Goal: Transaction & Acquisition: Purchase product/service

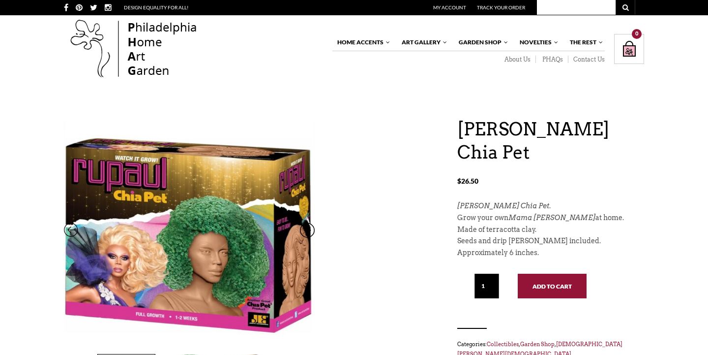
click at [555, 274] on button "Add to cart" at bounding box center [552, 286] width 69 height 25
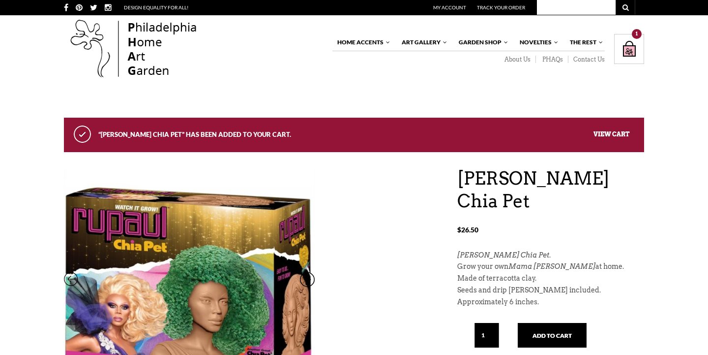
click at [618, 135] on link "View cart" at bounding box center [612, 133] width 36 height 7
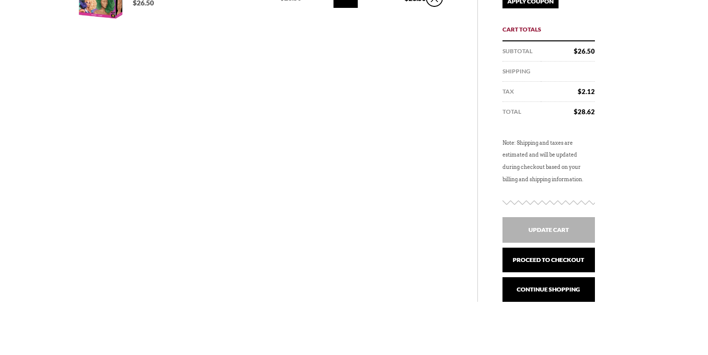
scroll to position [227, 0]
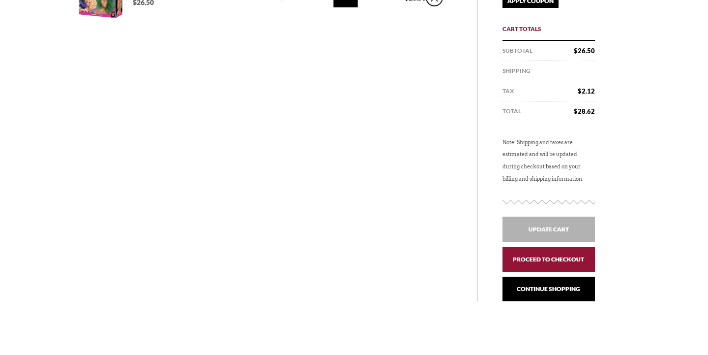
click at [577, 256] on link "Proceed to checkout" at bounding box center [549, 259] width 92 height 25
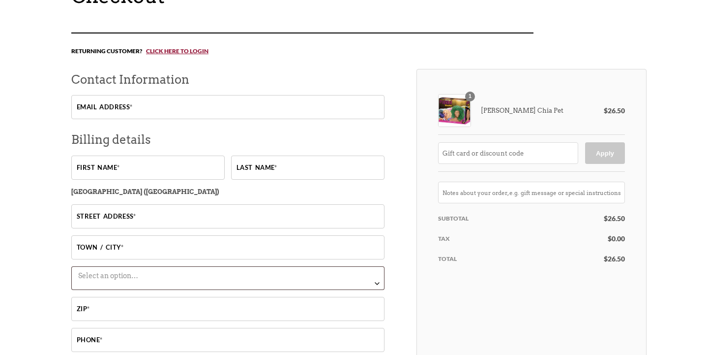
scroll to position [130, 0]
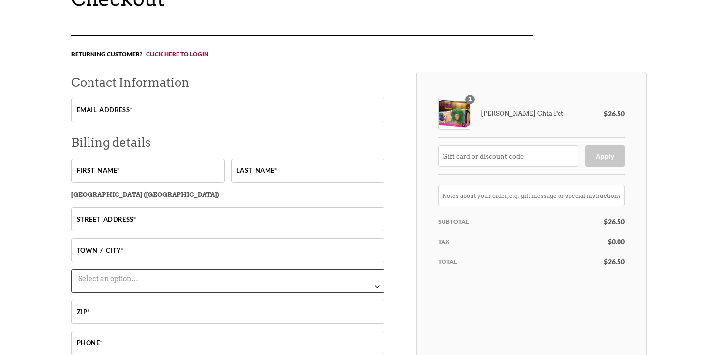
click at [96, 112] on input "Email address *" at bounding box center [227, 110] width 313 height 24
type input "qofcliz@aol.com"
click at [82, 166] on input "First name *" at bounding box center [147, 170] width 153 height 24
type input "Elizabeth"
drag, startPoint x: 82, startPoint y: 166, endPoint x: 250, endPoint y: 172, distance: 168.8
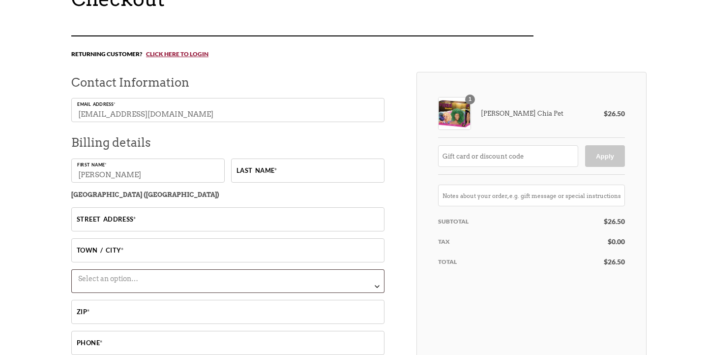
click at [250, 172] on input "Last name *" at bounding box center [307, 170] width 153 height 24
type input "Jackson"
drag, startPoint x: 250, startPoint y: 172, endPoint x: 86, endPoint y: 218, distance: 171.3
click at [86, 218] on input "Street address *" at bounding box center [227, 219] width 313 height 24
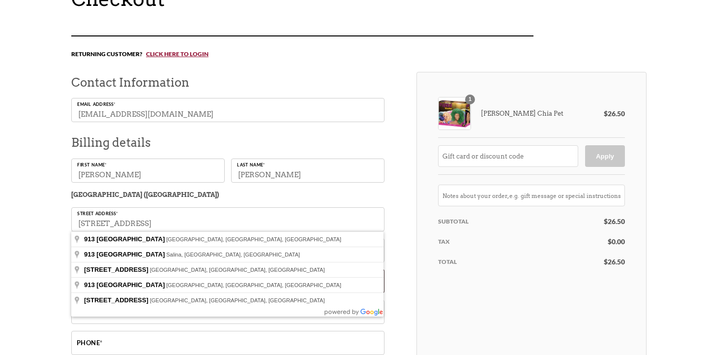
drag, startPoint x: 152, startPoint y: 234, endPoint x: 159, endPoint y: 238, distance: 7.9
type input "913 University Pl"
type input "Grosse Pointe"
select select "MI"
type input "48230"
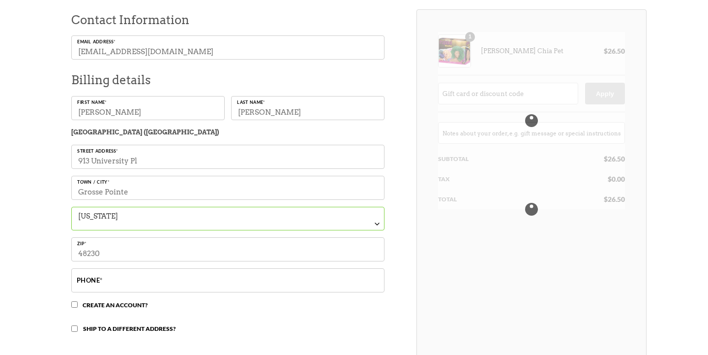
scroll to position [195, 0]
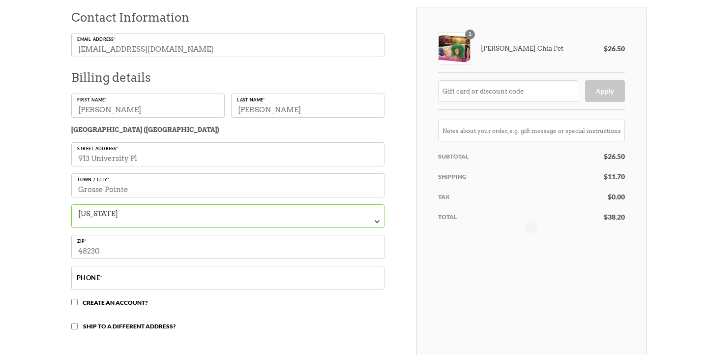
click at [116, 275] on input "Phone *" at bounding box center [227, 278] width 313 height 24
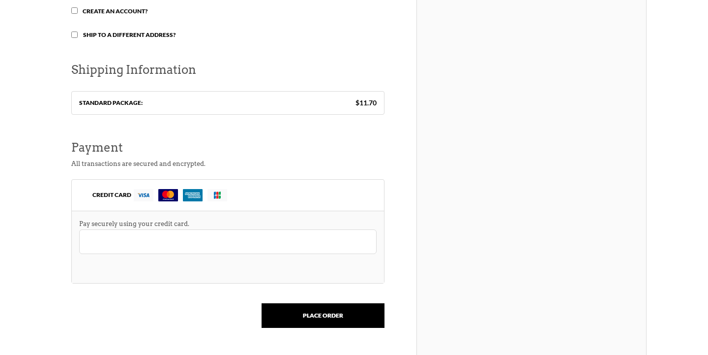
scroll to position [490, 0]
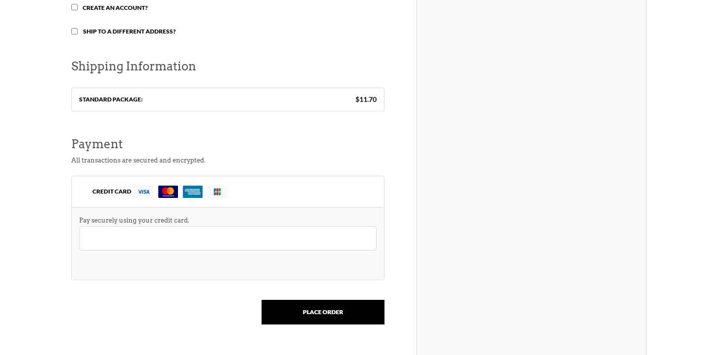
type input "313 8840620"
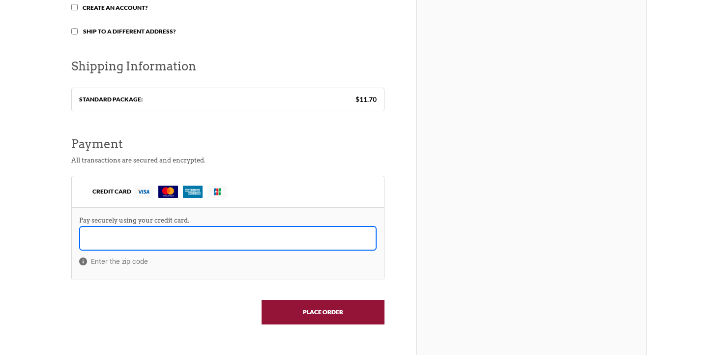
click at [312, 307] on input "Place order" at bounding box center [323, 312] width 123 height 25
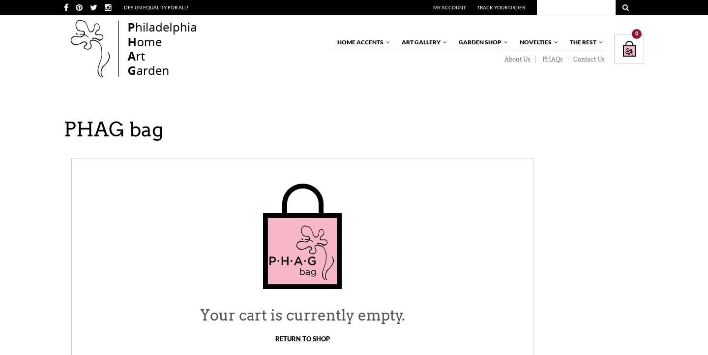
scroll to position [227, 0]
